Goal: Task Accomplishment & Management: Use online tool/utility

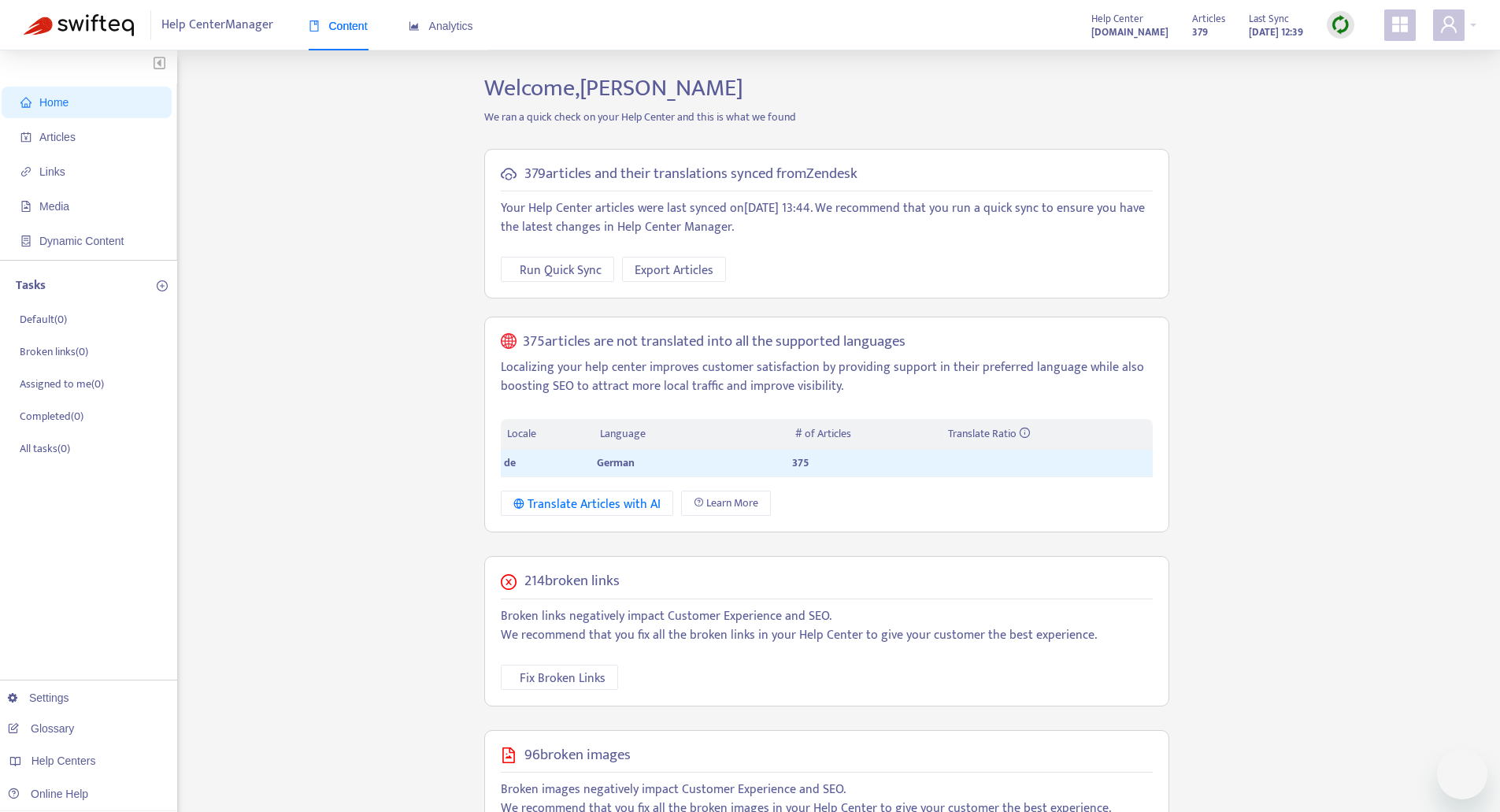
click at [1312, 151] on div "Home Articles Links Media Dynamic Content Tasks Default ( 0 ) Broken links ( 0 …" at bounding box center [750, 564] width 1453 height 981
click at [1339, 24] on img at bounding box center [1340, 24] width 19 height 19
click at [1351, 91] on link "Full Sync" at bounding box center [1367, 82] width 56 height 18
click at [305, 527] on div "Home Articles Links Media Dynamic Content Tasks Default ( 0 ) Broken links ( 0 …" at bounding box center [750, 564] width 1453 height 981
click at [79, 137] on span "Articles" at bounding box center [90, 137] width 139 height 31
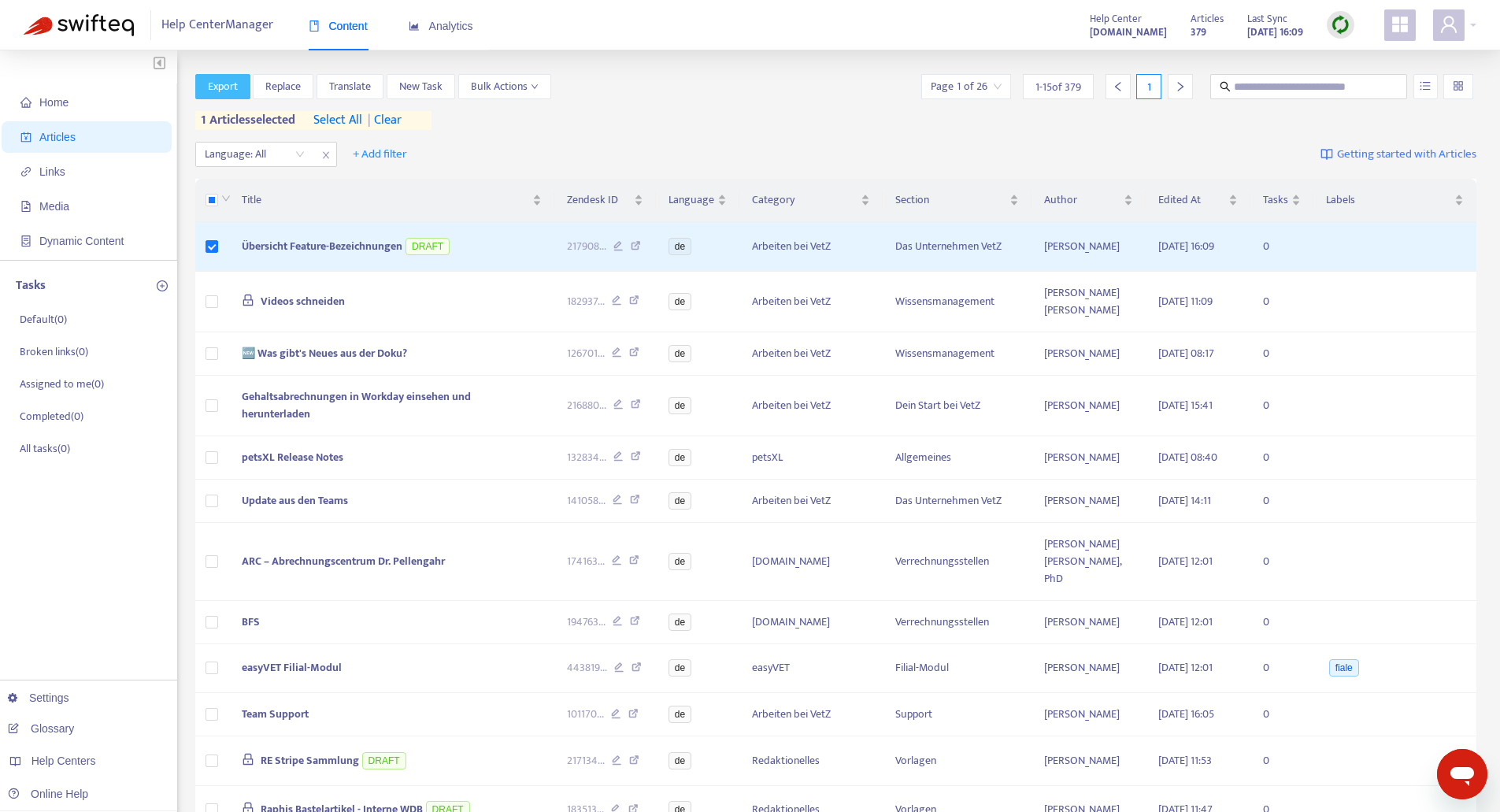
click at [217, 81] on span "Export" at bounding box center [223, 86] width 30 height 18
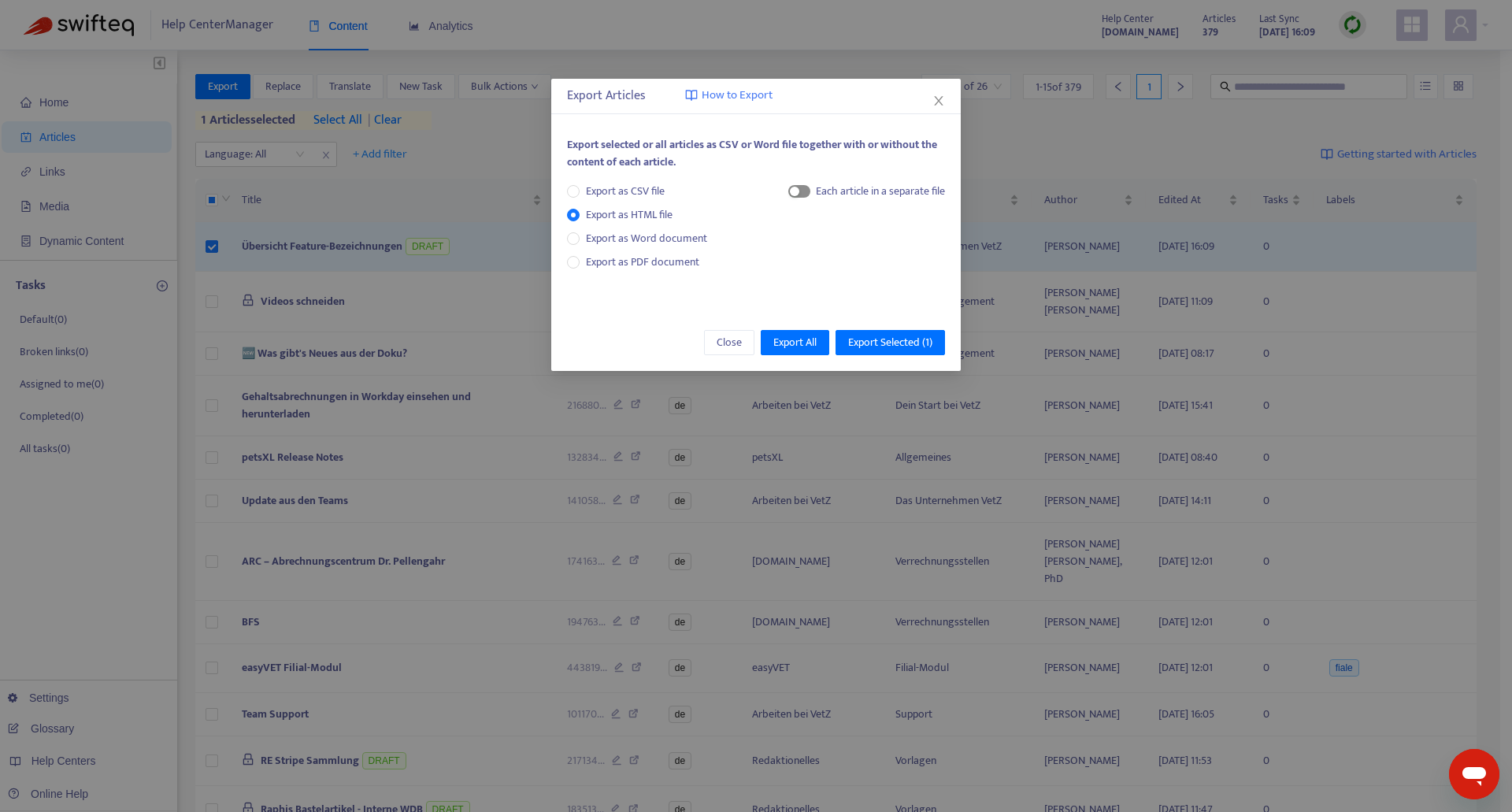
click at [795, 193] on div "button" at bounding box center [795, 191] width 9 height 9
click at [880, 344] on span "Export Selected ( 1 )" at bounding box center [890, 342] width 84 height 18
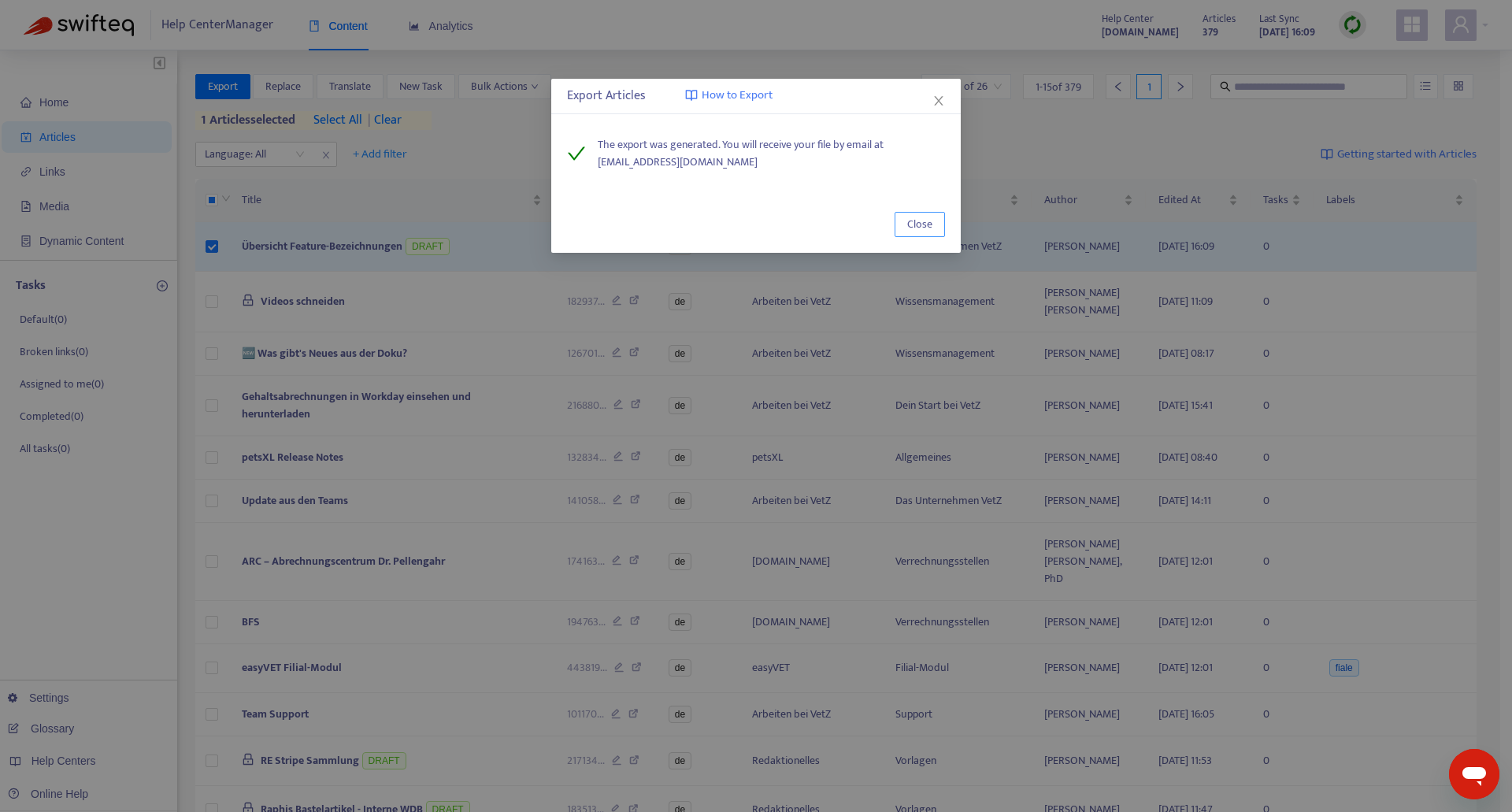
click at [929, 221] on span "Close" at bounding box center [920, 224] width 25 height 18
